Goal: Task Accomplishment & Management: Manage account settings

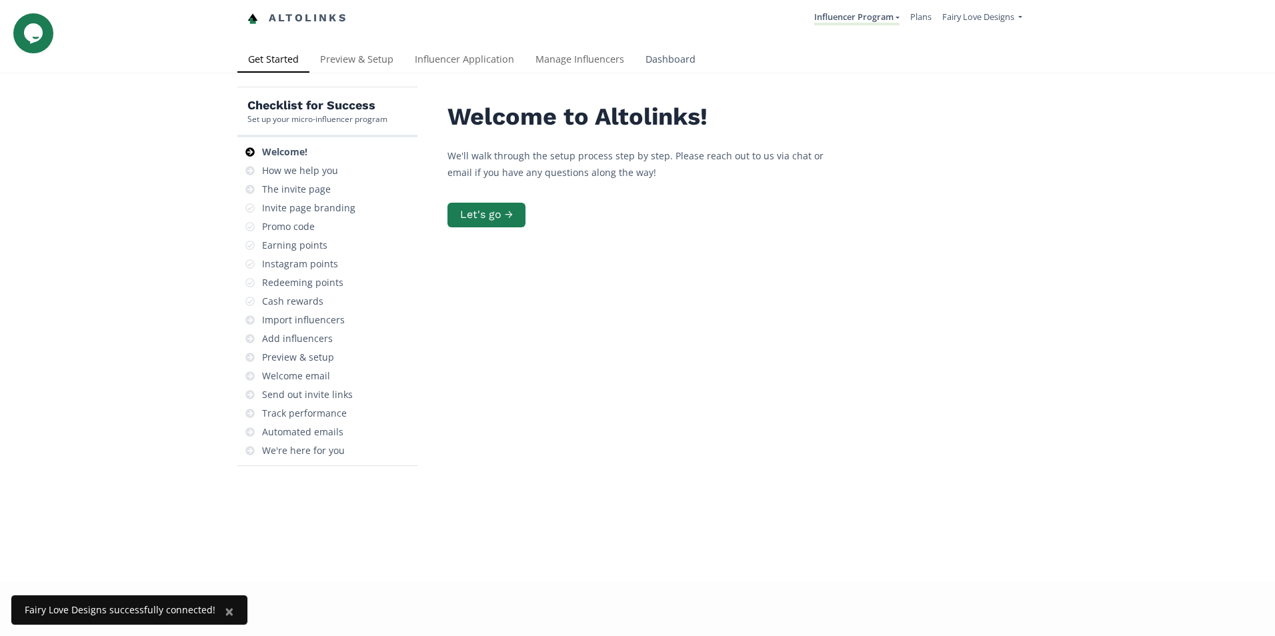
click at [655, 65] on link "Dashboard" at bounding box center [670, 60] width 71 height 27
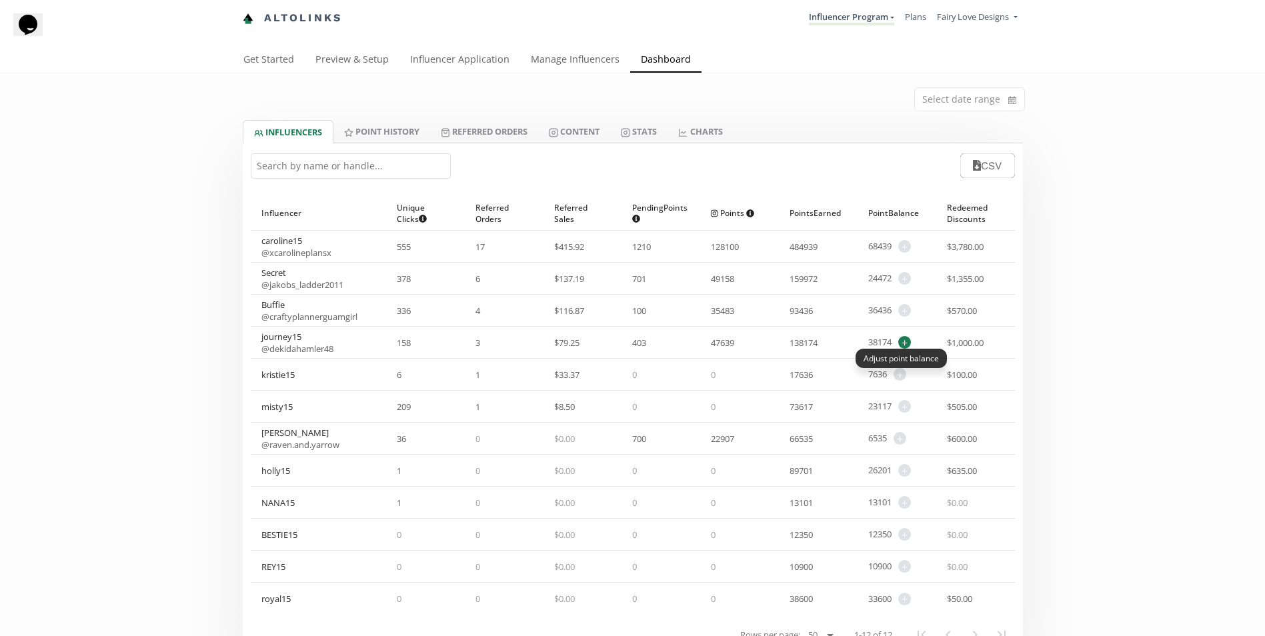
click at [906, 339] on span "+" at bounding box center [904, 342] width 13 height 13
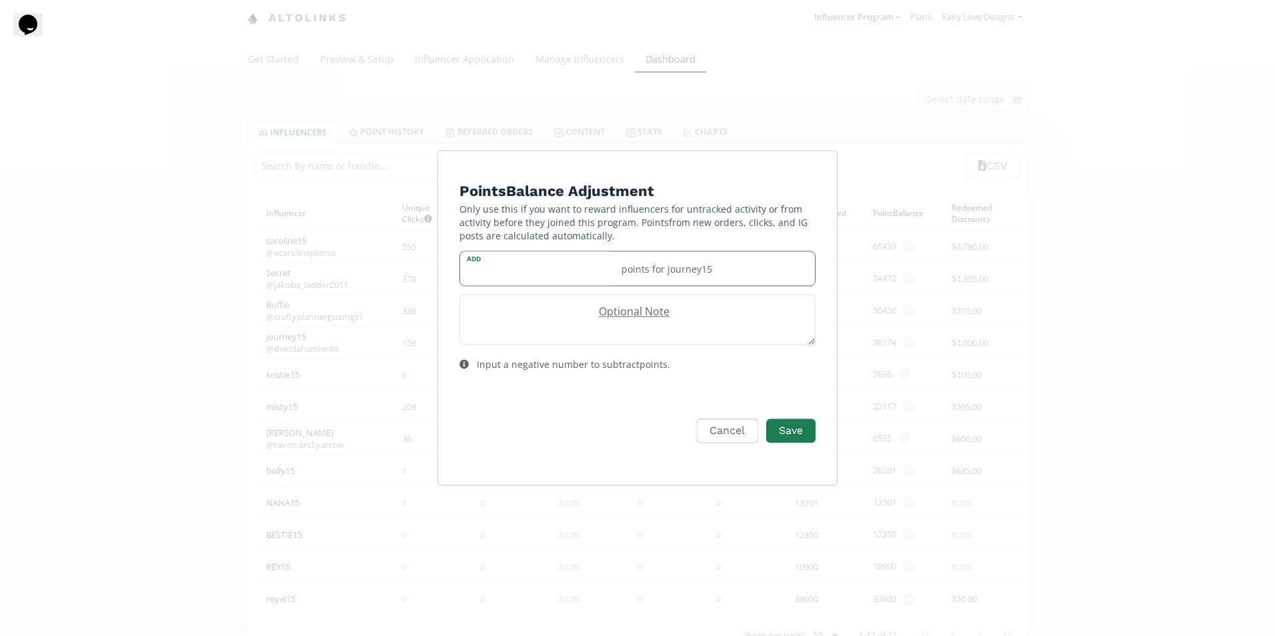
click at [566, 257] on div "Add points for journey15" at bounding box center [638, 268] width 356 height 35
type input "700"
click at [803, 440] on button "Save" at bounding box center [790, 431] width 53 height 29
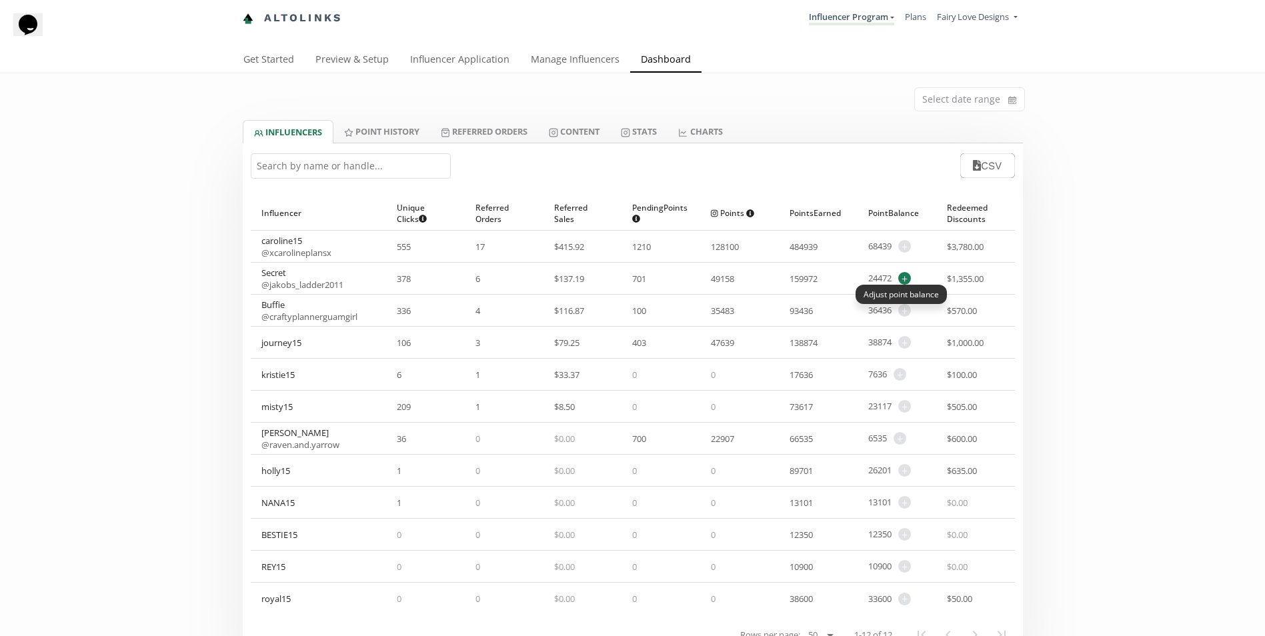
click at [902, 279] on span "+" at bounding box center [904, 278] width 13 height 13
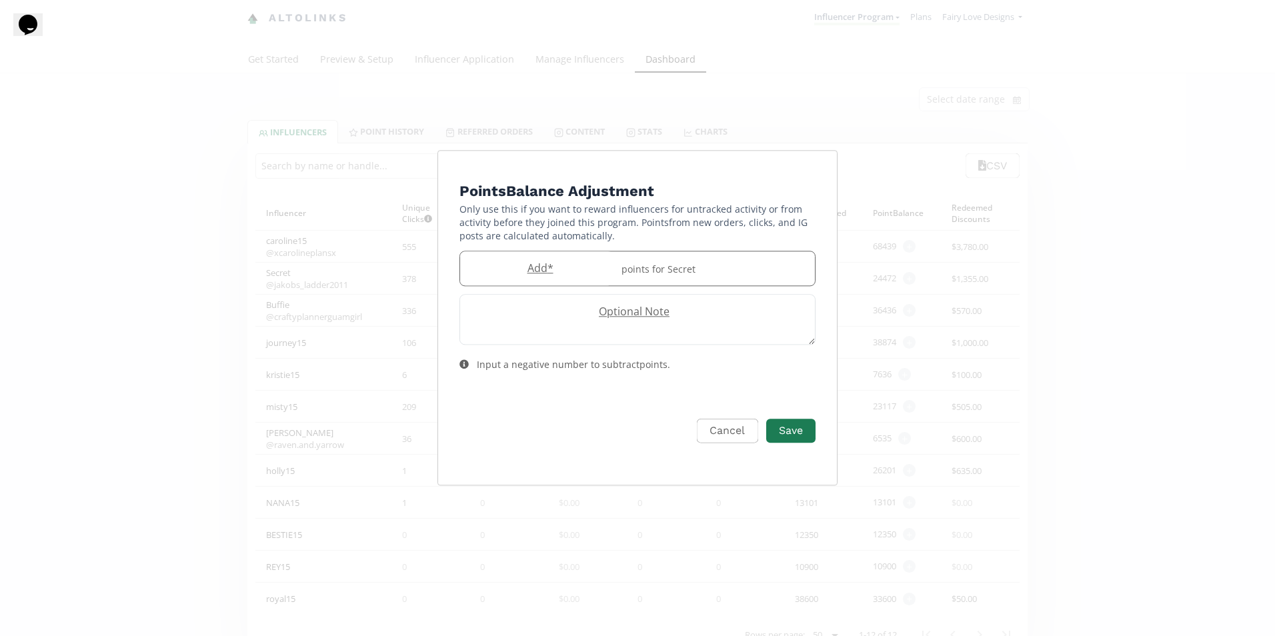
click at [527, 266] on label "Add *" at bounding box center [536, 268] width 153 height 15
type input "8700"
click at [782, 433] on button "Save" at bounding box center [790, 431] width 53 height 29
